Goal: Find contact information: Find contact information

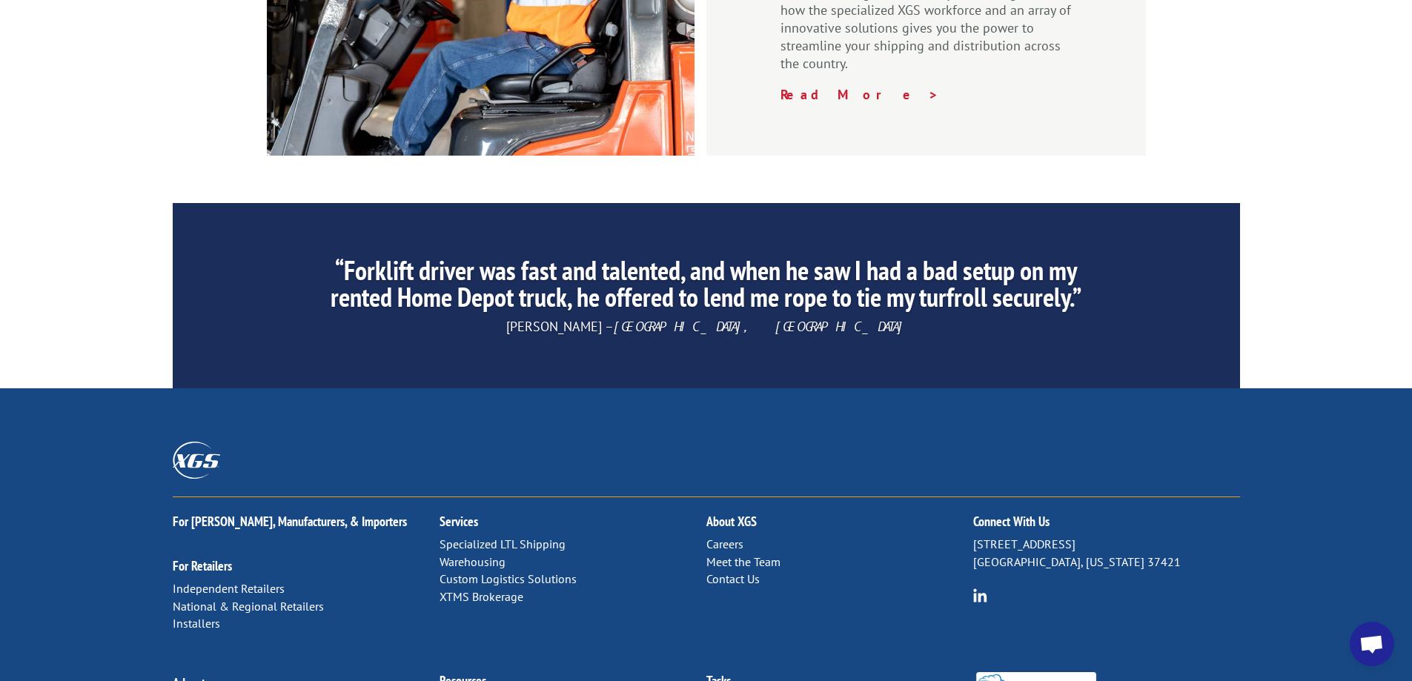
scroll to position [2252, 0]
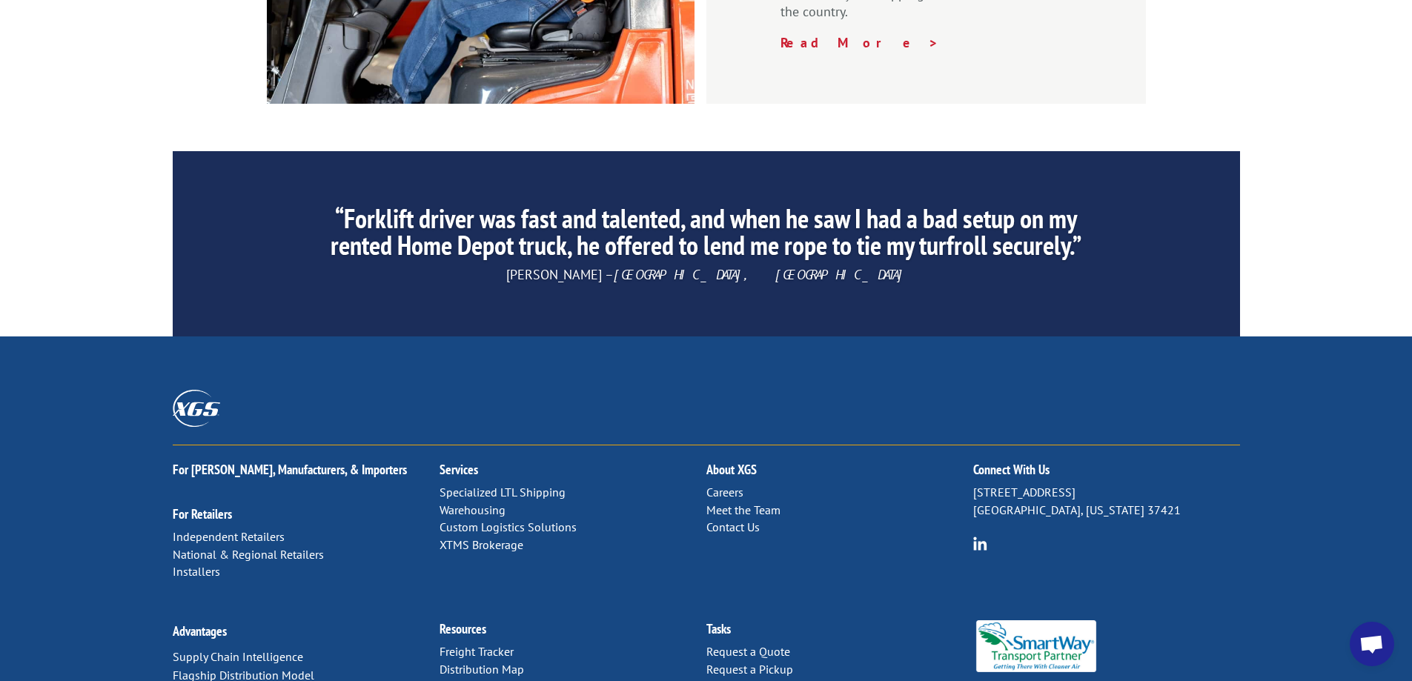
click at [733, 519] on link "Contact Us" at bounding box center [732, 526] width 53 height 15
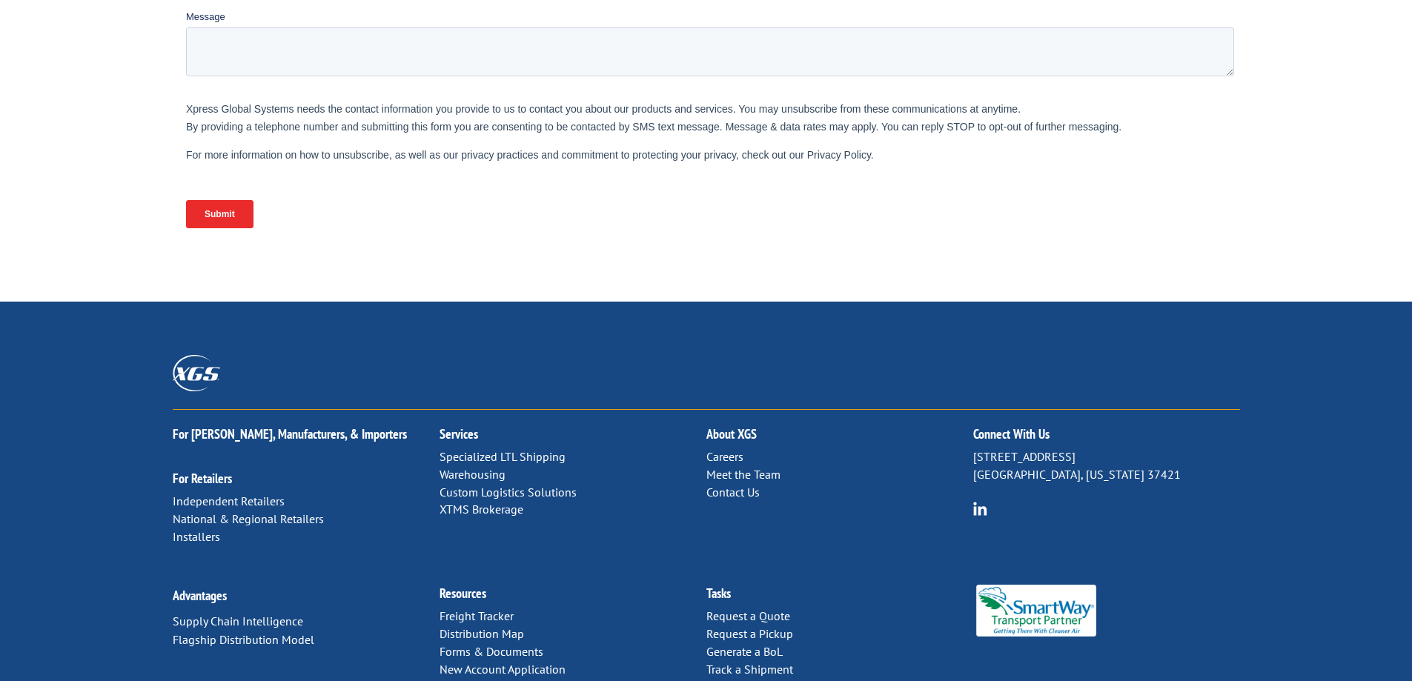
scroll to position [616, 0]
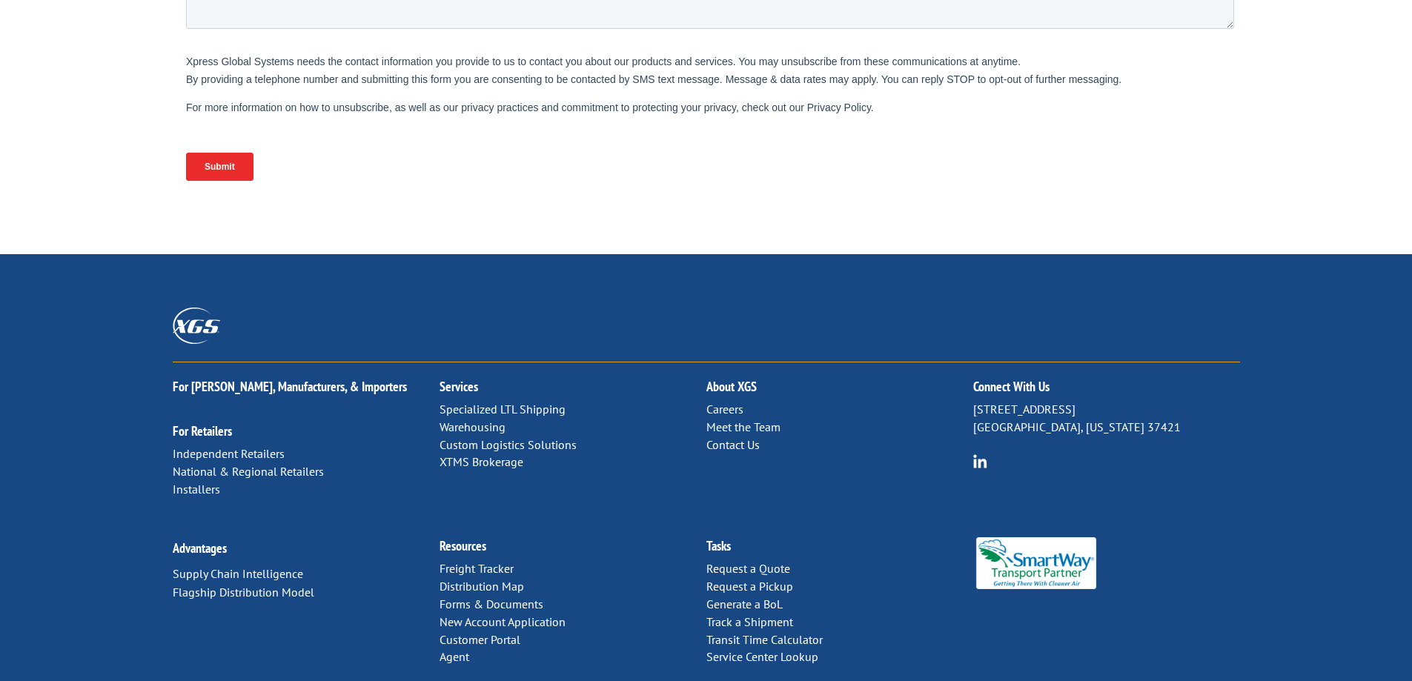
click at [702, 401] on p "Specialized LTL Shipping Warehousing Custom Logistics Solutions XTMS Brokerage" at bounding box center [572, 436] width 267 height 70
click at [727, 437] on link "Contact Us" at bounding box center [732, 444] width 53 height 15
